Goal: Information Seeking & Learning: Learn about a topic

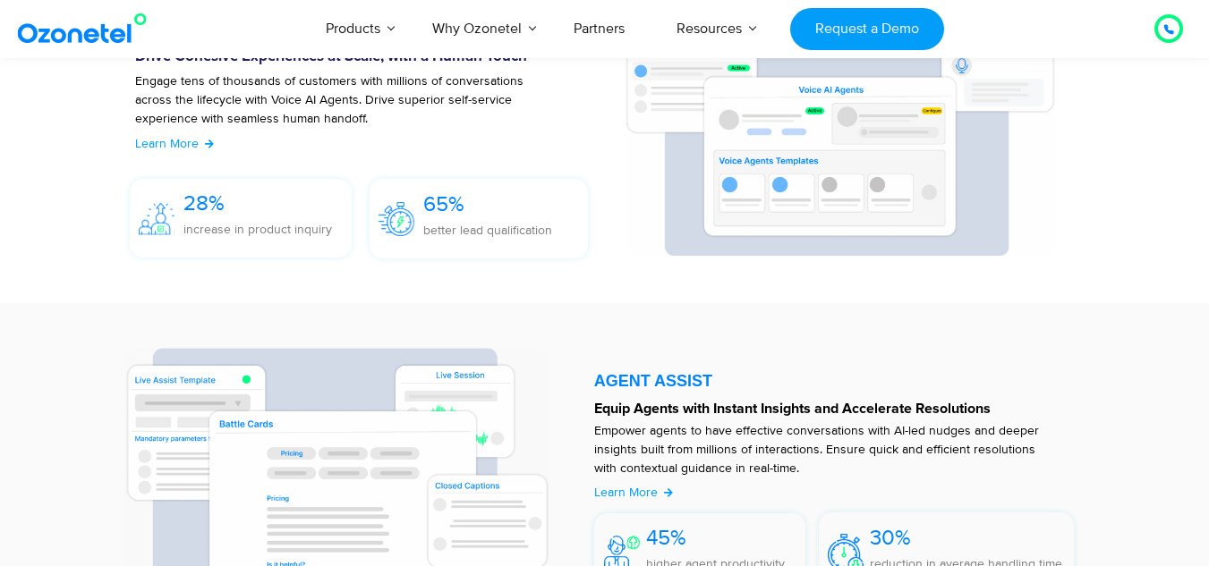
scroll to position [2258, 0]
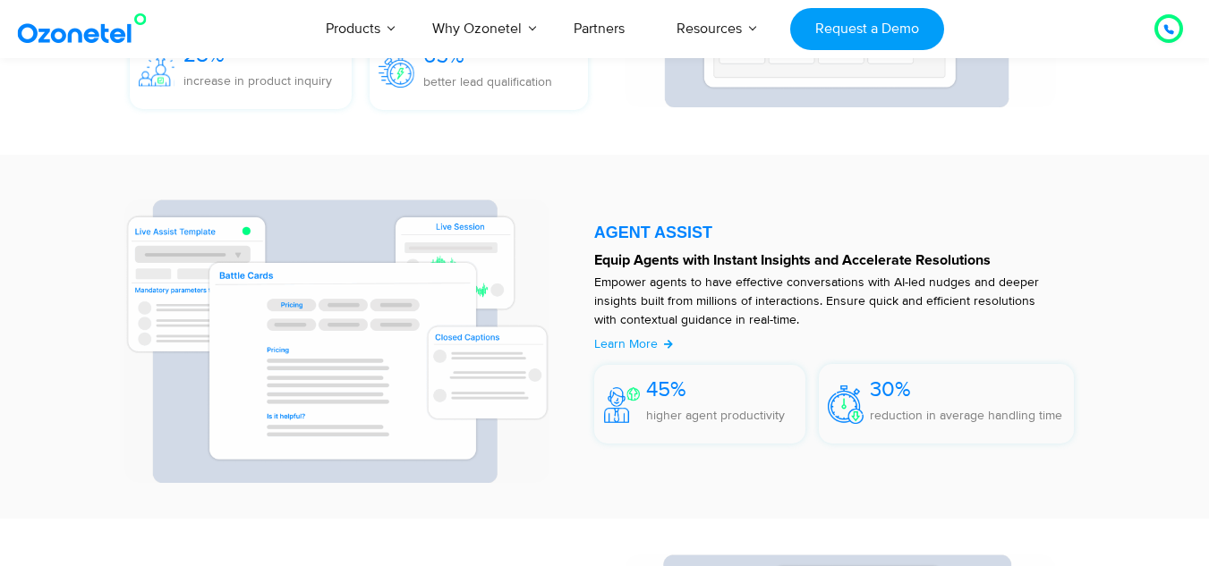
click at [1169, 40] on div at bounding box center [1168, 28] width 29 height 29
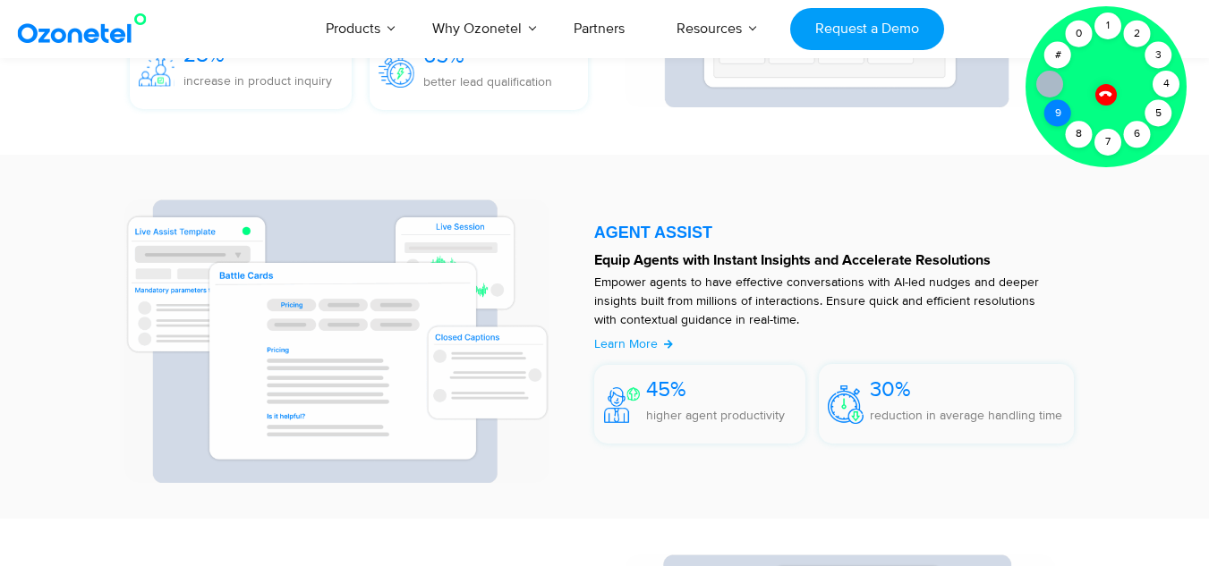
click at [1059, 115] on div "9" at bounding box center [1057, 113] width 27 height 27
click at [1103, 95] on icon at bounding box center [1105, 94] width 13 height 13
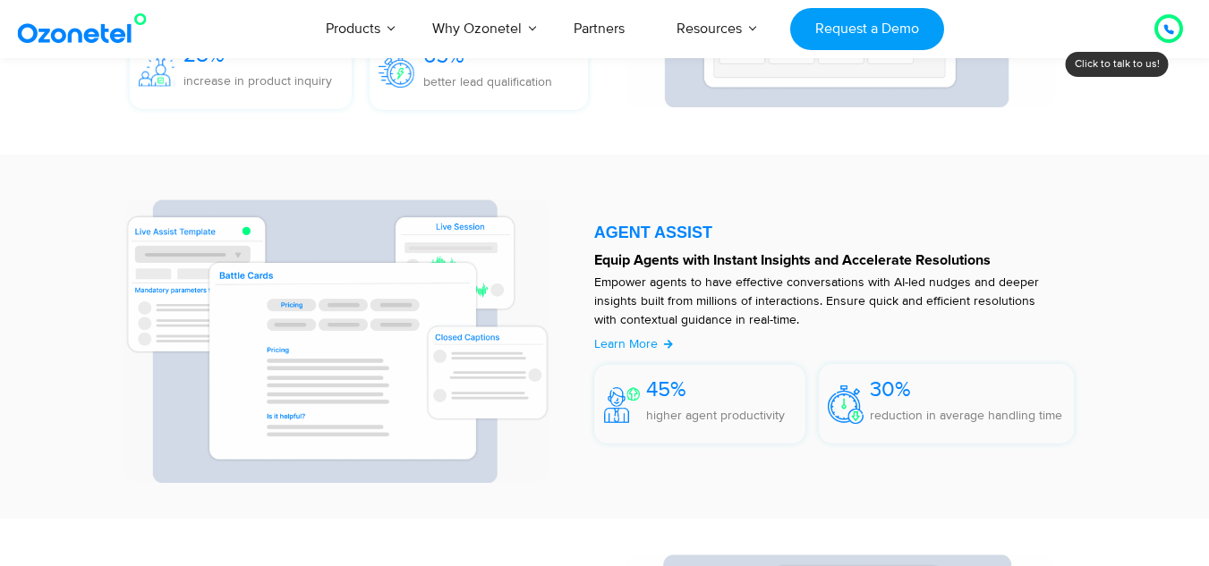
click at [1160, 30] on div at bounding box center [1168, 28] width 21 height 21
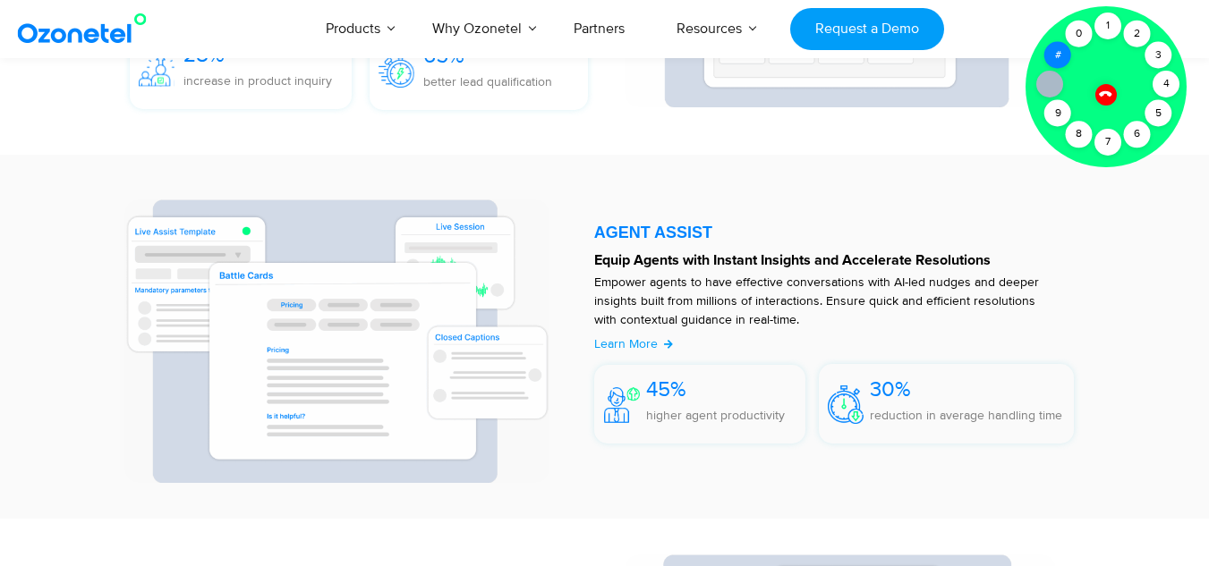
click at [1056, 56] on div "#" at bounding box center [1057, 55] width 27 height 27
click at [1134, 136] on div "6" at bounding box center [1137, 134] width 27 height 27
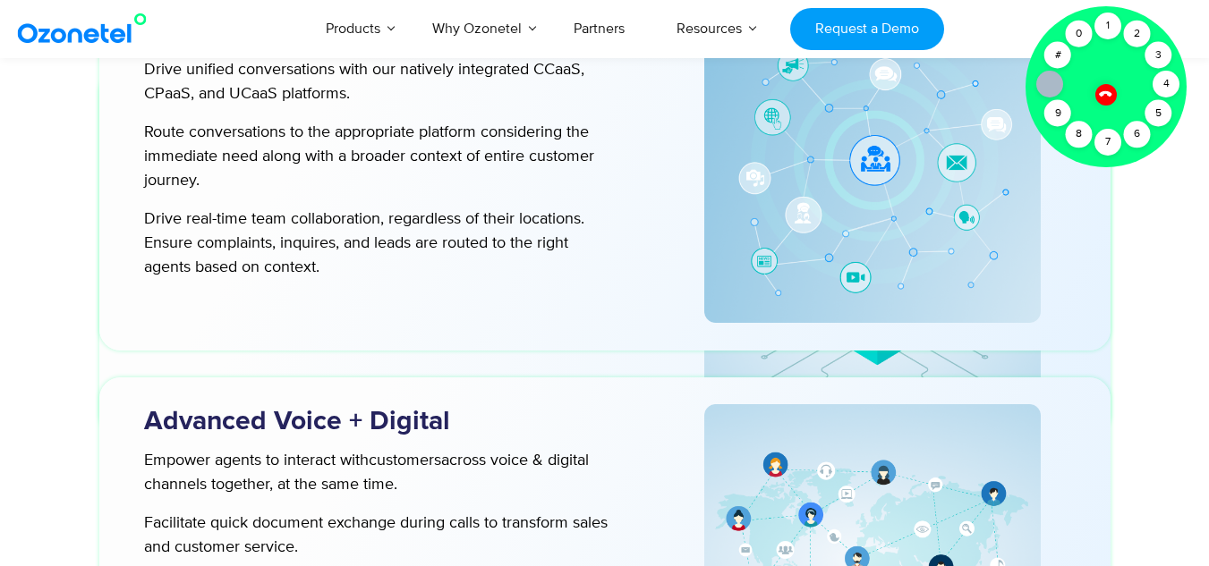
scroll to position [5301, 0]
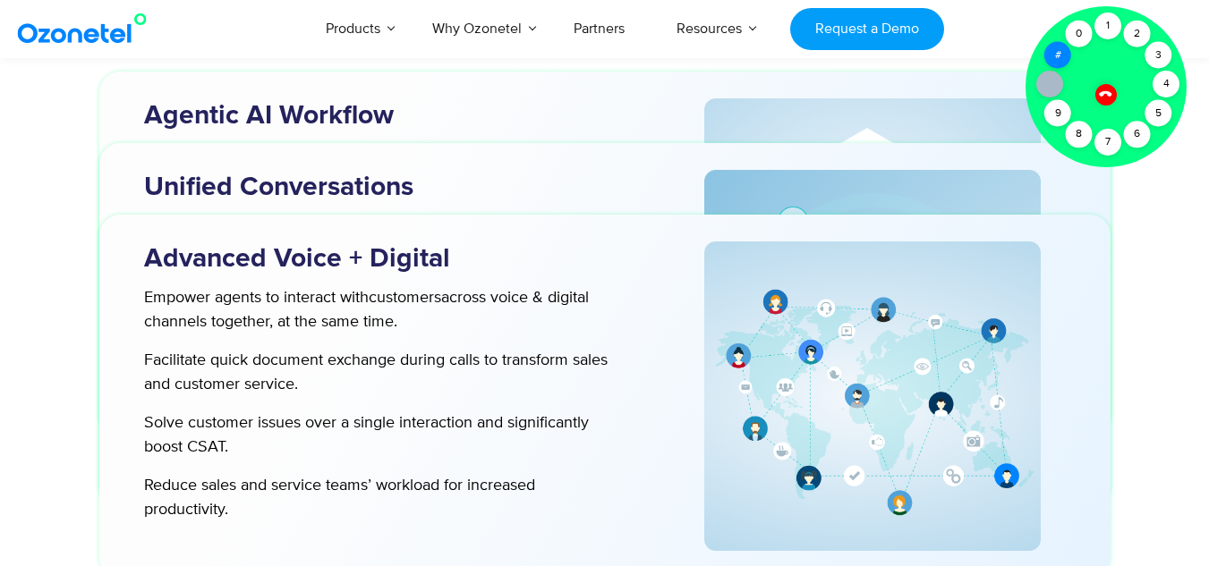
click at [1060, 66] on div "#" at bounding box center [1057, 55] width 27 height 27
click at [1078, 39] on div "0" at bounding box center [1079, 34] width 27 height 27
click at [1114, 24] on div "1" at bounding box center [1107, 26] width 27 height 27
click at [1150, 36] on div "2" at bounding box center [1137, 34] width 27 height 27
click at [1047, 121] on div "9" at bounding box center [1057, 113] width 27 height 27
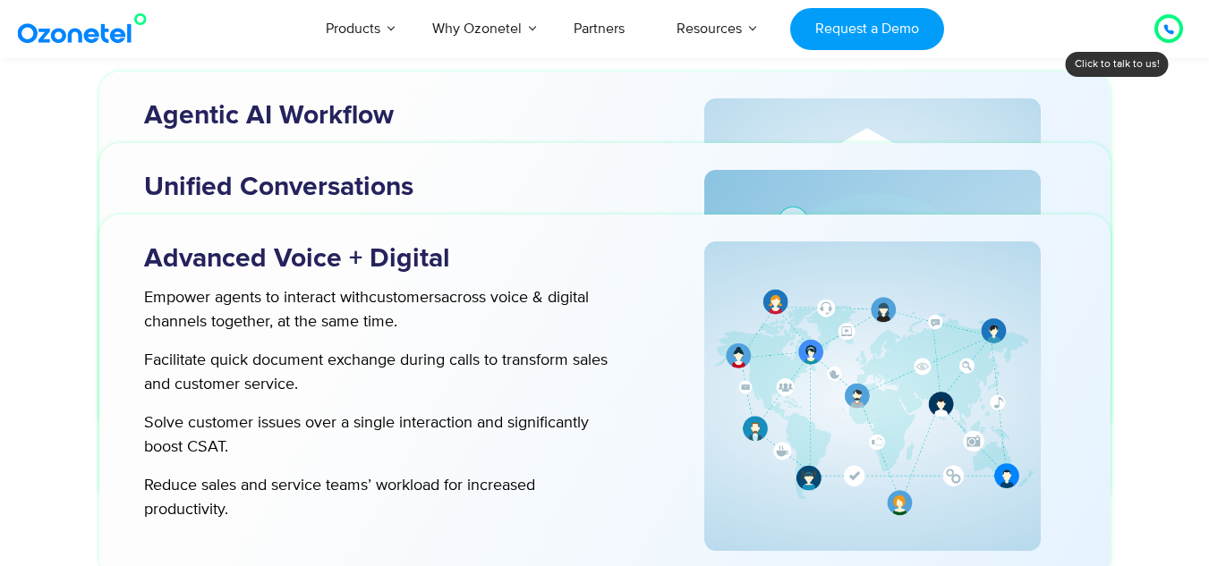
click at [1074, 132] on div at bounding box center [873, 253] width 422 height 310
click at [1166, 27] on icon at bounding box center [1168, 29] width 9 height 9
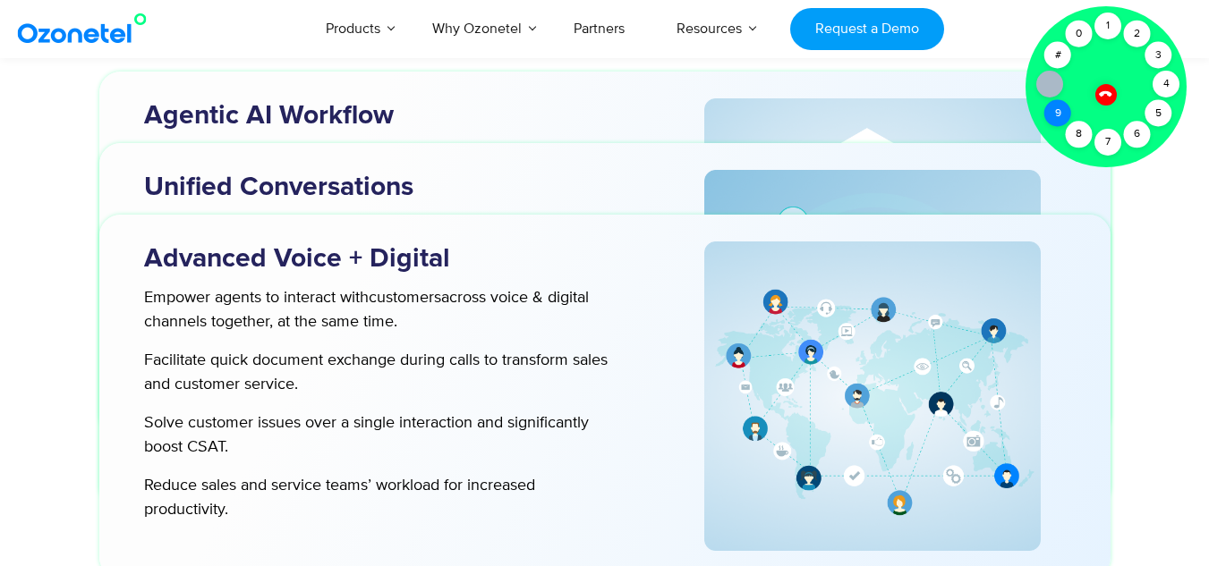
click at [1060, 119] on div "9" at bounding box center [1057, 113] width 27 height 27
click at [1078, 132] on div "8" at bounding box center [1079, 134] width 27 height 27
click at [1101, 142] on div "7" at bounding box center [1107, 142] width 27 height 27
click at [1140, 28] on div "2" at bounding box center [1137, 34] width 27 height 27
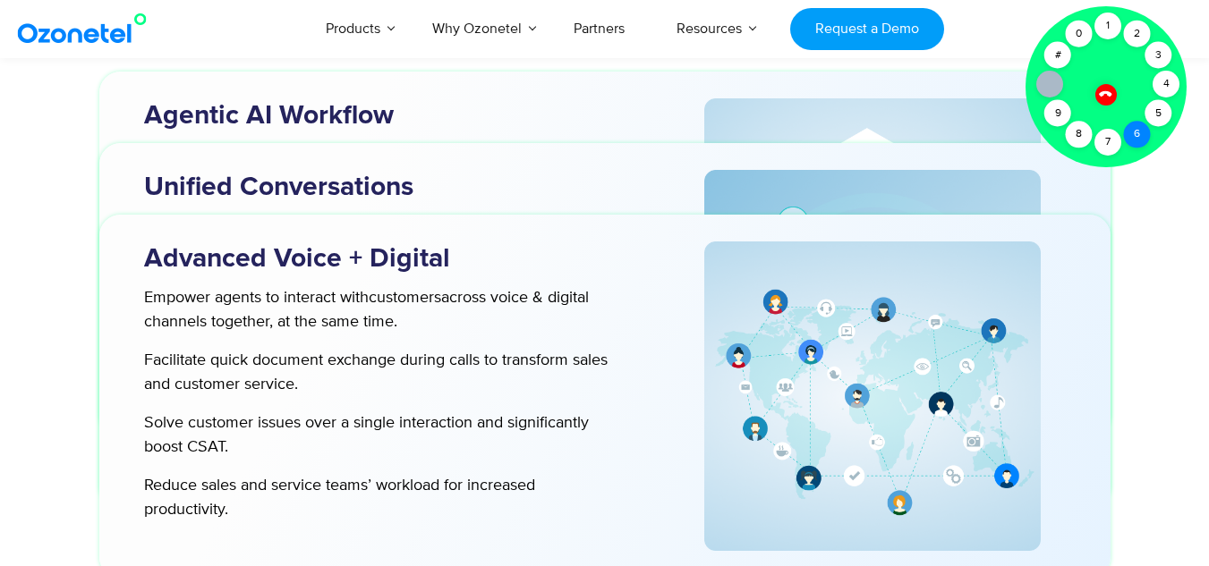
click at [1142, 131] on div "6" at bounding box center [1137, 134] width 27 height 27
click at [1053, 121] on div "9" at bounding box center [1057, 113] width 27 height 27
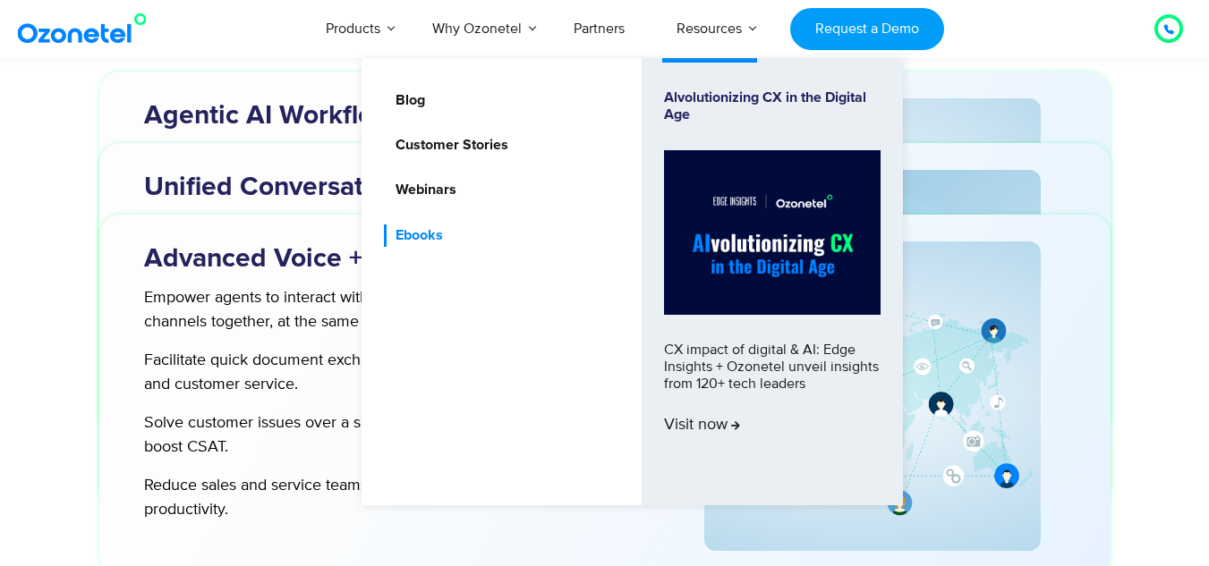
click at [435, 228] on link "Ebooks" at bounding box center [415, 236] width 62 height 22
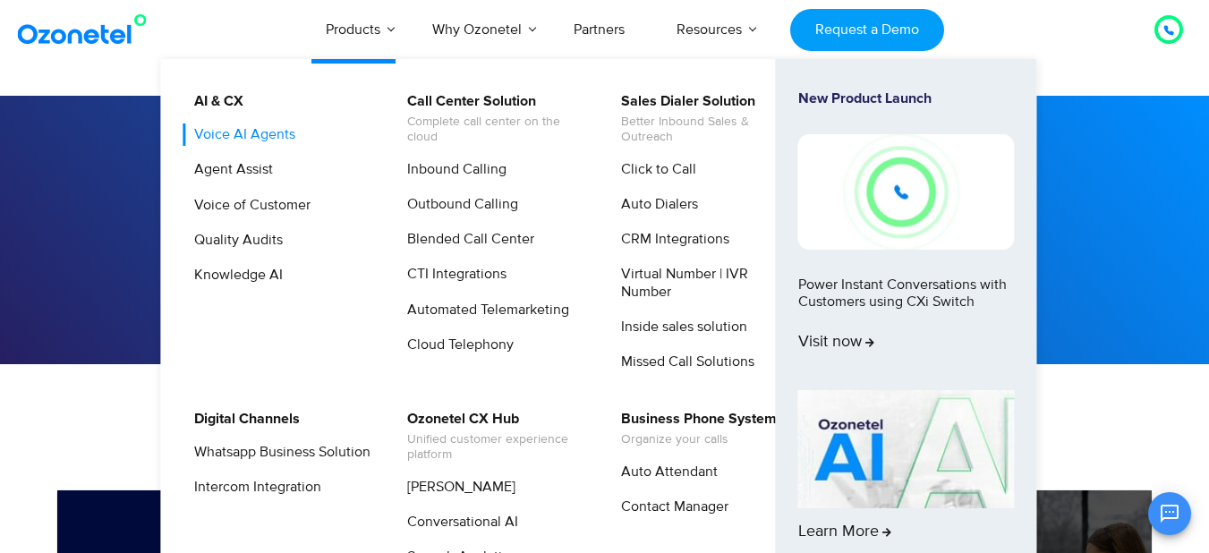
click at [277, 130] on link "Voice AI Agents" at bounding box center [240, 134] width 115 height 22
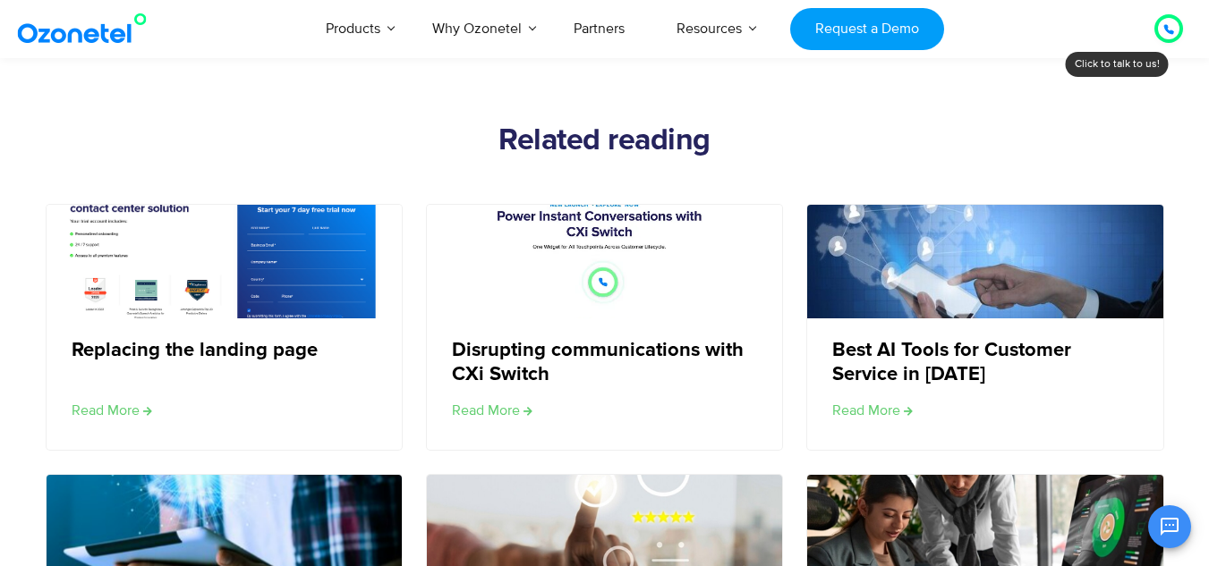
scroll to position [3043, 0]
